Goal: Navigation & Orientation: Find specific page/section

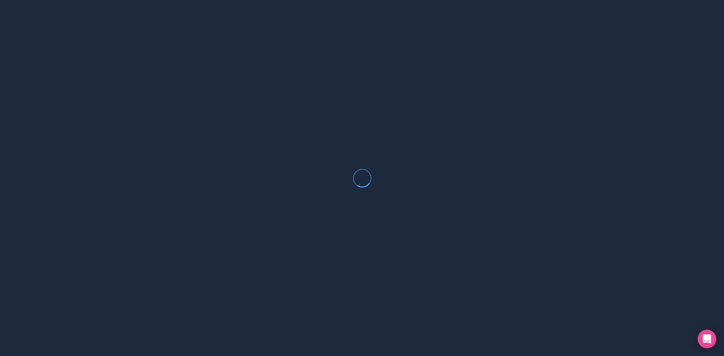
click at [366, 176] on icon at bounding box center [362, 178] width 19 height 19
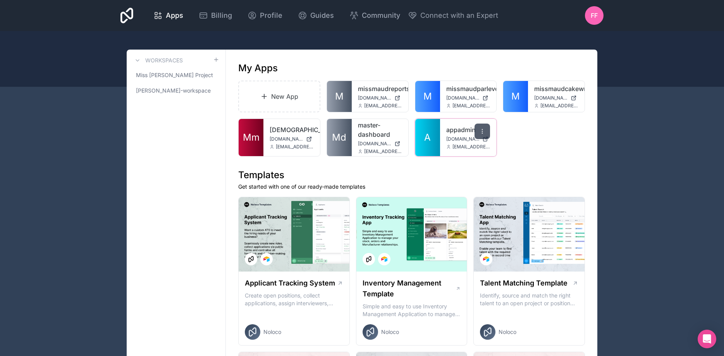
click at [486, 131] on div at bounding box center [481, 130] width 15 height 15
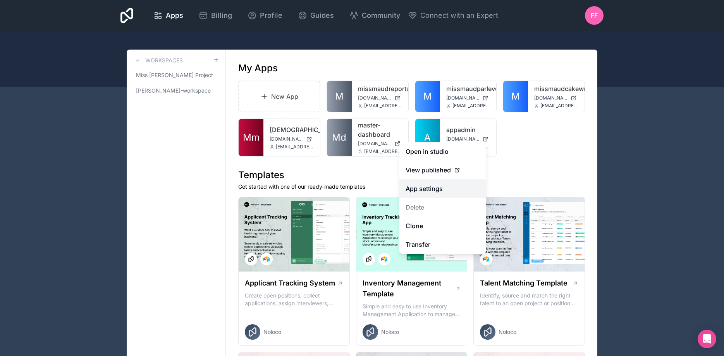
click at [429, 189] on link "App settings" at bounding box center [442, 188] width 87 height 19
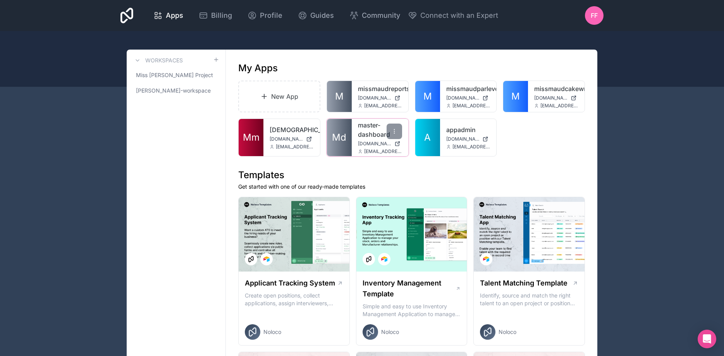
click at [367, 136] on link "master-dashboard" at bounding box center [380, 129] width 44 height 19
click at [280, 142] on span "[DOMAIN_NAME]" at bounding box center [285, 139] width 33 height 6
click at [461, 91] on link "missmaudparlevelsupdate" at bounding box center [468, 88] width 44 height 9
click at [480, 129] on icon at bounding box center [482, 131] width 6 height 6
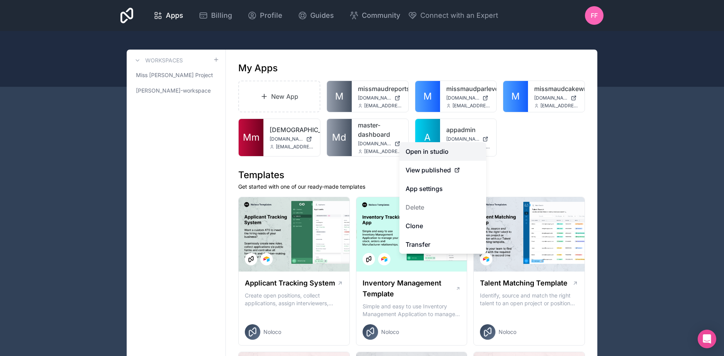
click at [449, 148] on link "Open in studio" at bounding box center [442, 151] width 87 height 19
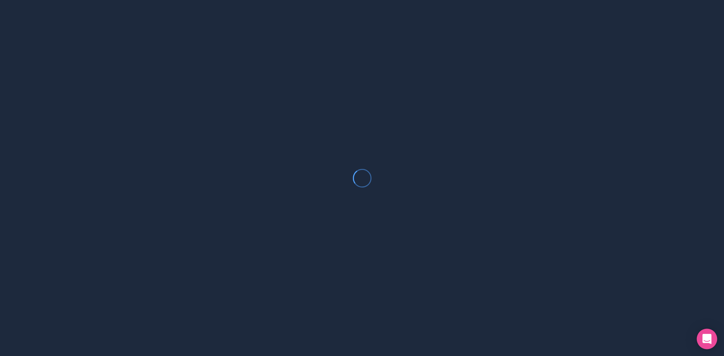
click at [702, 340] on div "Open Intercom Messenger" at bounding box center [706, 339] width 21 height 21
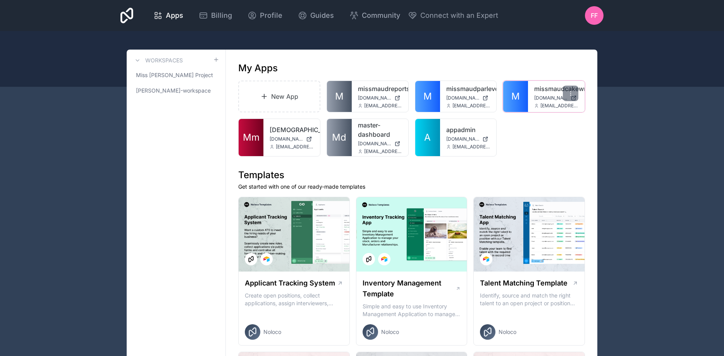
click at [540, 101] on div "missmaudcakewriting missmaudcakewriting.noloco.co marc@twicebaked.uk" at bounding box center [556, 96] width 57 height 31
click at [540, 90] on link "missmaudcakewriting" at bounding box center [556, 88] width 44 height 9
click at [373, 101] on div "missmaudreports missmaudreports.noloco.co marc@twicebaked.uk" at bounding box center [380, 96] width 57 height 31
click at [376, 89] on link "missmaudreports" at bounding box center [380, 88] width 44 height 9
click at [177, 78] on span "Miss [PERSON_NAME] Project" at bounding box center [174, 75] width 77 height 8
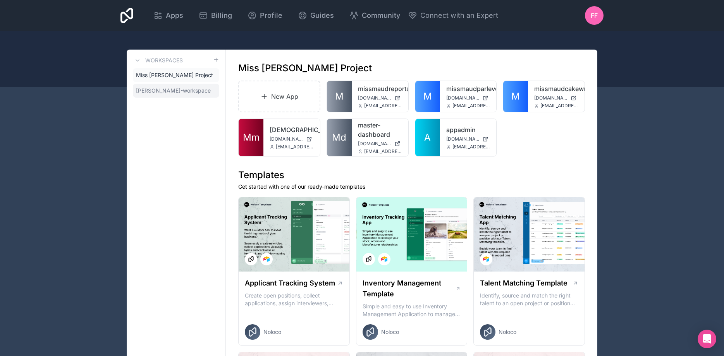
click at [170, 93] on span "[PERSON_NAME]-workspace" at bounding box center [173, 91] width 75 height 8
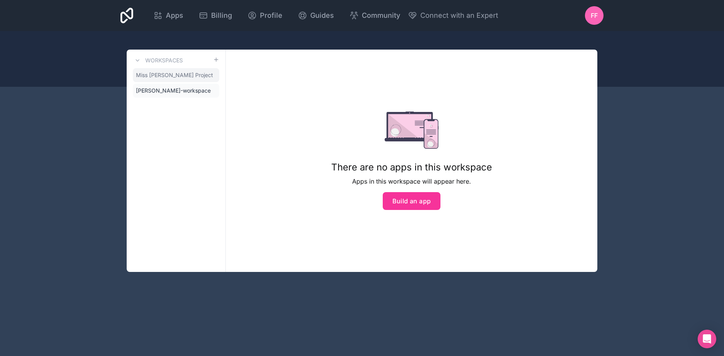
click at [175, 79] on link "Miss [PERSON_NAME] Project" at bounding box center [176, 75] width 86 height 14
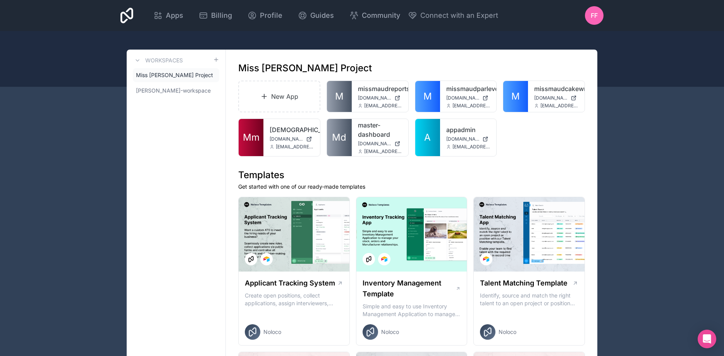
click at [178, 78] on span "Miss [PERSON_NAME] Project" at bounding box center [174, 75] width 77 height 8
click at [576, 88] on div at bounding box center [569, 93] width 15 height 15
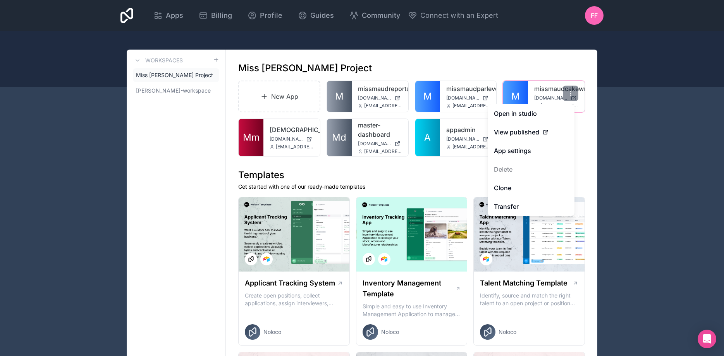
click at [546, 87] on link "missmaudcakewriting" at bounding box center [556, 88] width 44 height 9
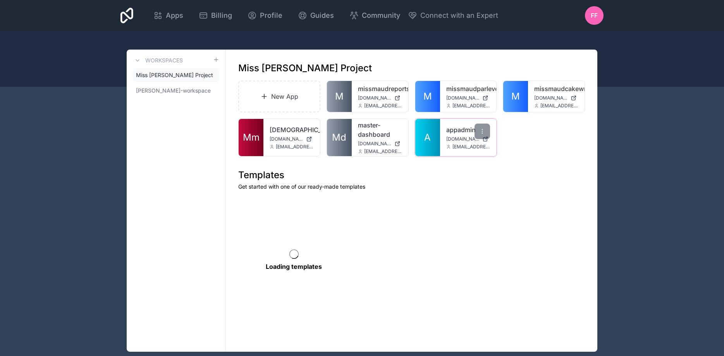
click at [443, 146] on div "appadmin [DOMAIN_NAME] [EMAIL_ADDRESS][DOMAIN_NAME]" at bounding box center [468, 137] width 57 height 37
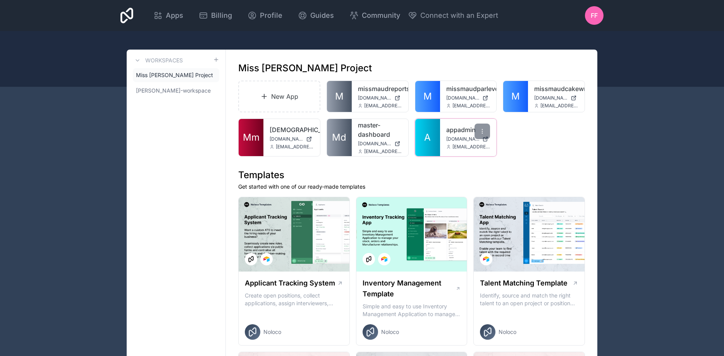
click at [453, 140] on span "[DOMAIN_NAME]" at bounding box center [462, 139] width 33 height 6
click at [375, 137] on link "master-dashboard" at bounding box center [380, 129] width 44 height 19
click at [462, 129] on link "appadmin" at bounding box center [468, 129] width 44 height 9
